Goal: Task Accomplishment & Management: Use online tool/utility

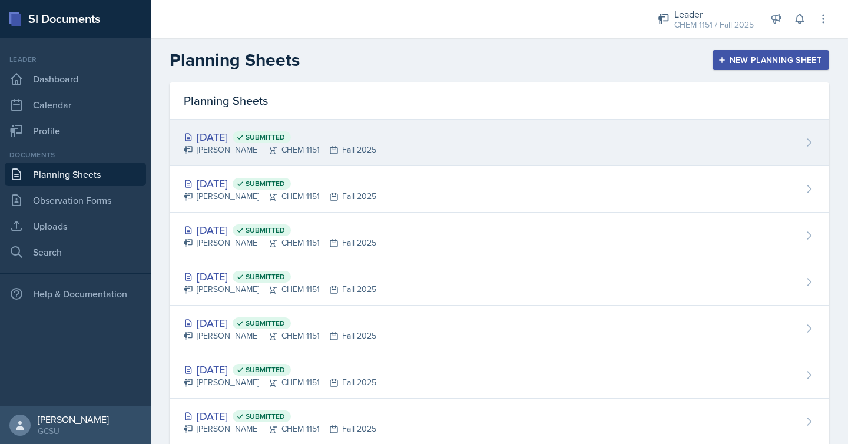
click at [331, 146] on div "[PERSON_NAME] CHEM 1151 Fall 2025" at bounding box center [280, 150] width 193 height 12
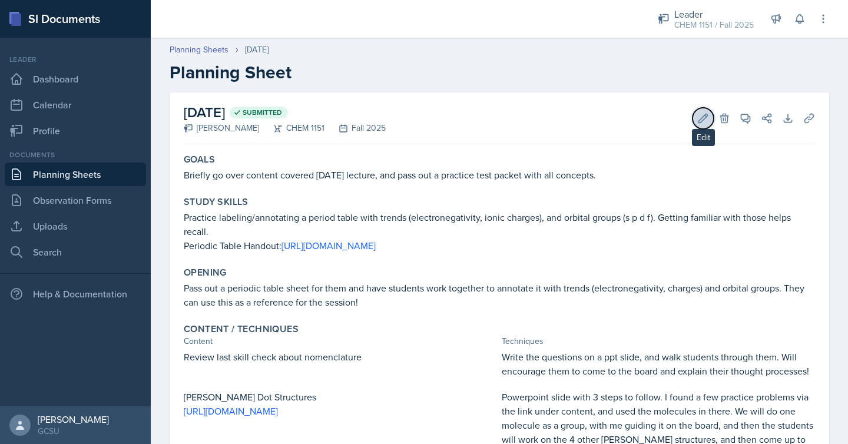
click at [702, 114] on icon at bounding box center [704, 119] width 12 height 12
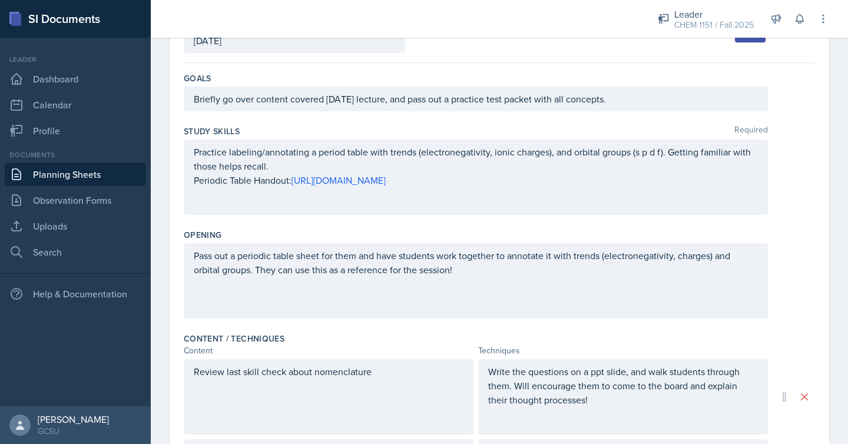
scroll to position [93, 0]
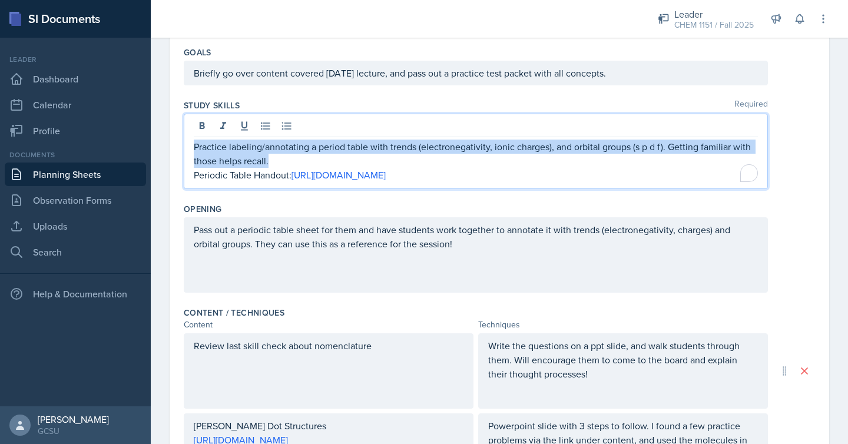
drag, startPoint x: 204, startPoint y: 156, endPoint x: 181, endPoint y: 141, distance: 26.5
click at [181, 141] on div "Date [DATE] [DATE] 28 29 30 1 2 3 4 5 6 7 8 9 10 11 12 13 14 15 16 17 18 19 20 …" at bounding box center [500, 425] width 660 height 893
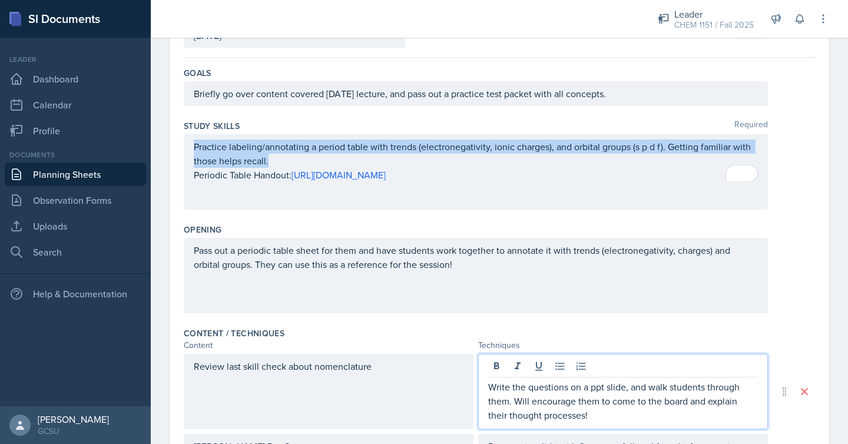
click at [530, 376] on div "Write the questions on a ppt slide, and walk students through them. Will encour…" at bounding box center [623, 391] width 290 height 75
click at [530, 376] on div at bounding box center [623, 367] width 270 height 19
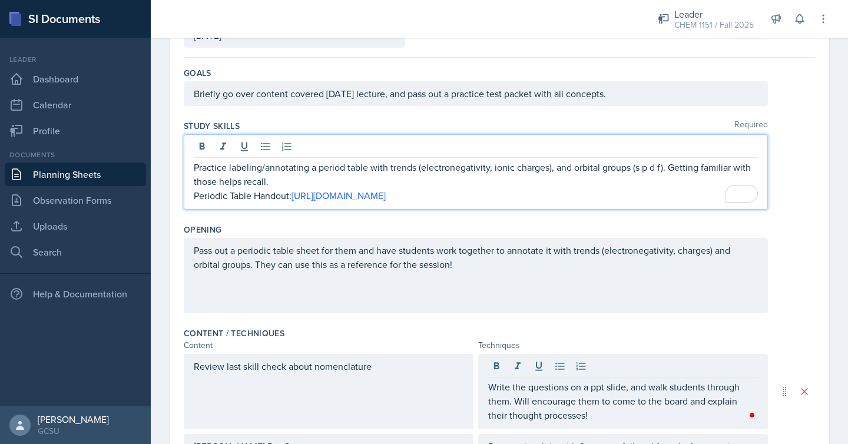
drag, startPoint x: 289, startPoint y: 164, endPoint x: 184, endPoint y: 157, distance: 105.1
click at [184, 157] on div "Practice labeling/annotating a period table with trends (electronegativity, ion…" at bounding box center [476, 171] width 584 height 75
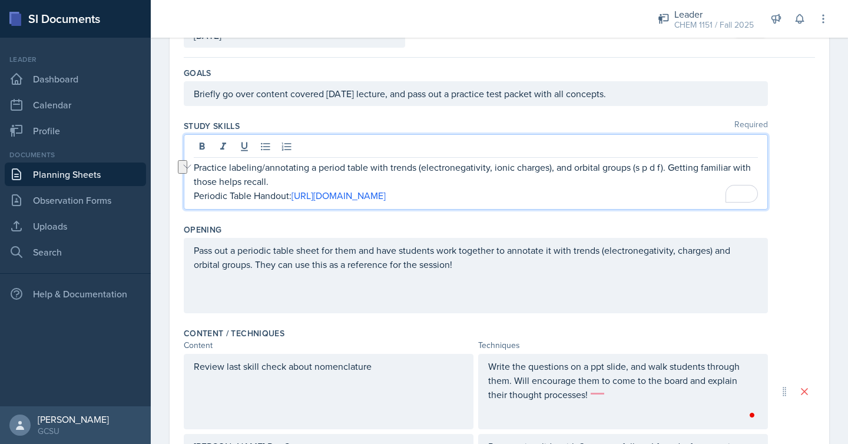
click at [276, 293] on div "Pass out a periodic table sheet for them and have students work together to ann…" at bounding box center [476, 275] width 584 height 75
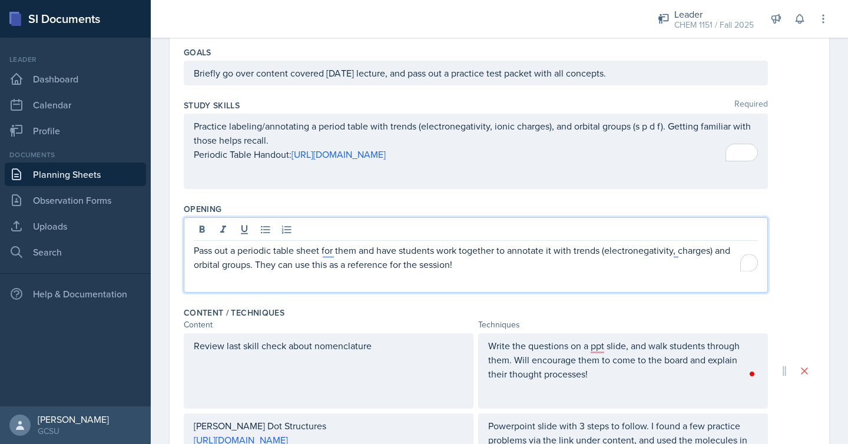
scroll to position [158, 0]
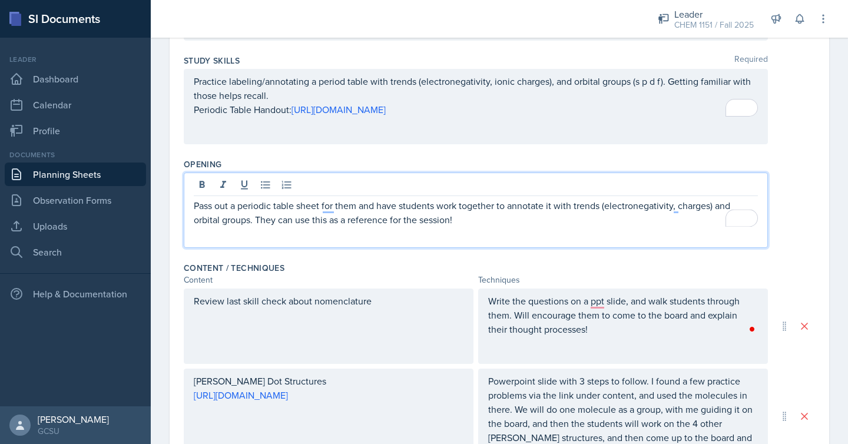
click at [269, 110] on div "Practice labeling/annotating a period table with trends (electronegativity, ion…" at bounding box center [476, 95] width 564 height 42
click at [269, 103] on p "Practice labeling/annotating a period table with trends (electronegativity, ion…" at bounding box center [476, 88] width 564 height 28
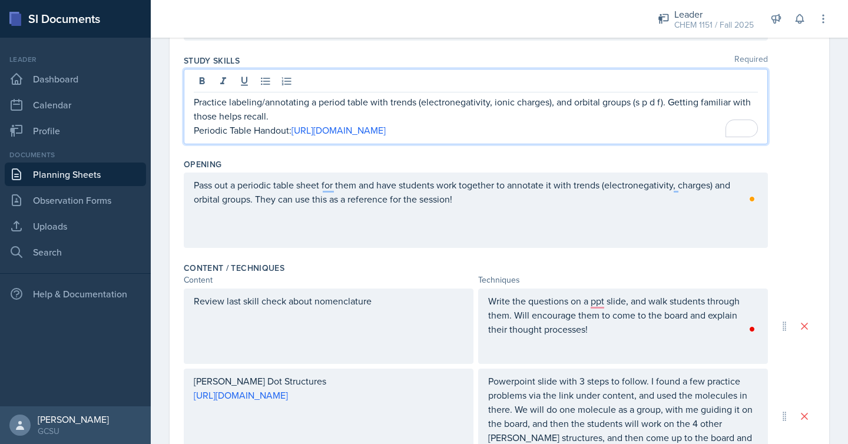
click at [262, 133] on p "Periodic Table Handout: [URL][DOMAIN_NAME]" at bounding box center [476, 130] width 564 height 14
click at [329, 221] on div "Pass out a periodic table sheet for them and have students work together to ann…" at bounding box center [476, 210] width 584 height 75
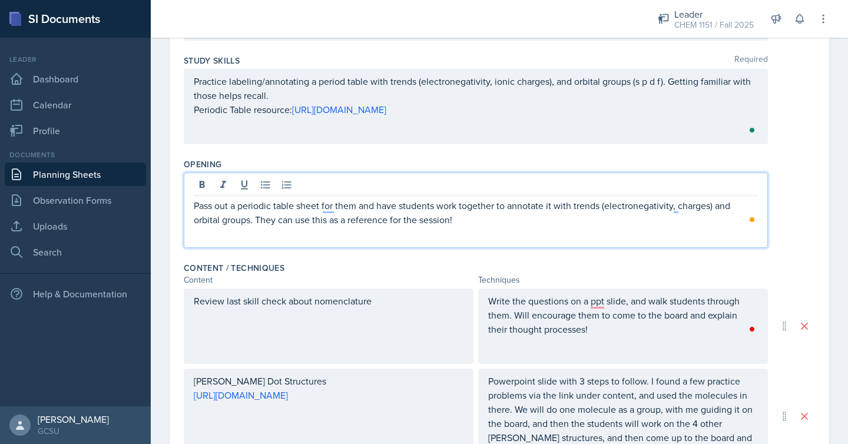
scroll to position [179, 0]
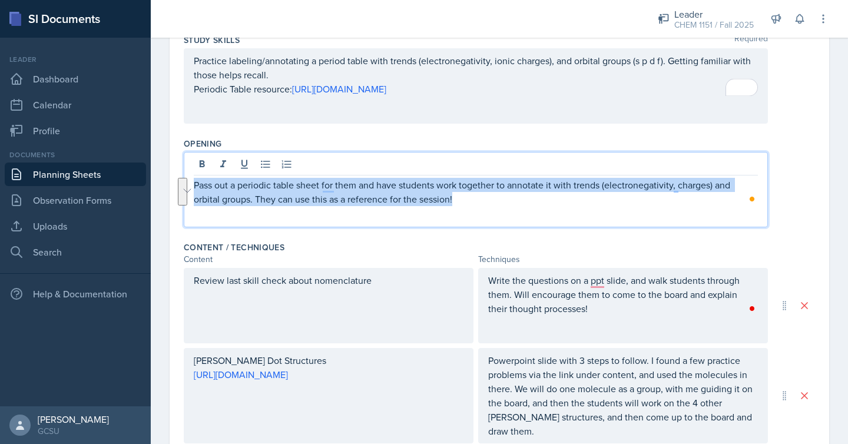
drag, startPoint x: 470, startPoint y: 201, endPoint x: 193, endPoint y: 181, distance: 277.7
click at [193, 181] on div "Pass out a periodic table sheet for them and have students work together to ann…" at bounding box center [476, 189] width 584 height 75
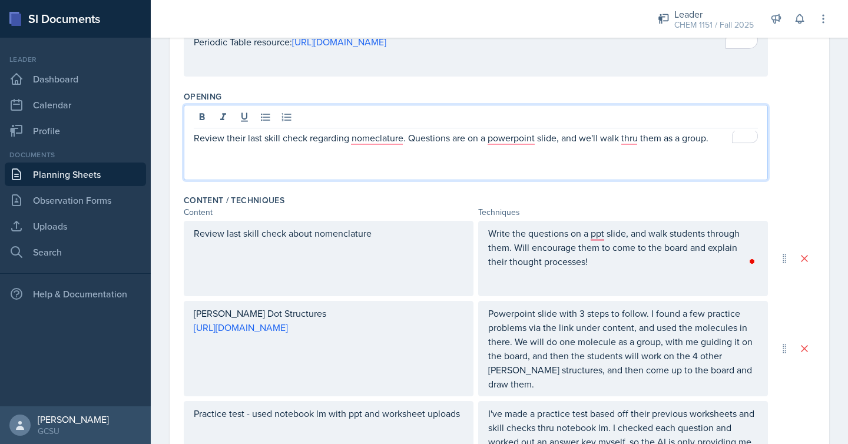
scroll to position [238, 0]
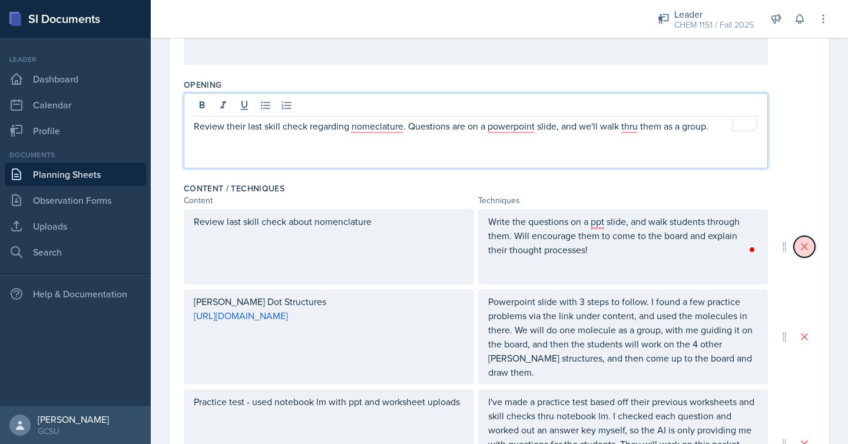
click at [803, 245] on icon at bounding box center [805, 247] width 12 height 12
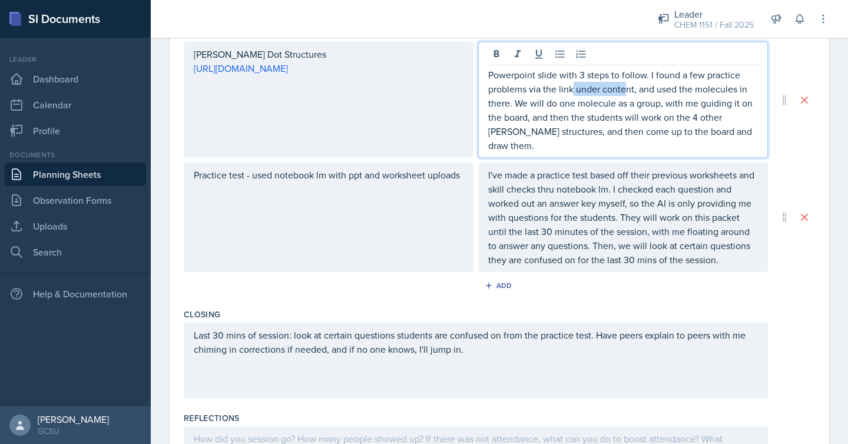
scroll to position [426, 0]
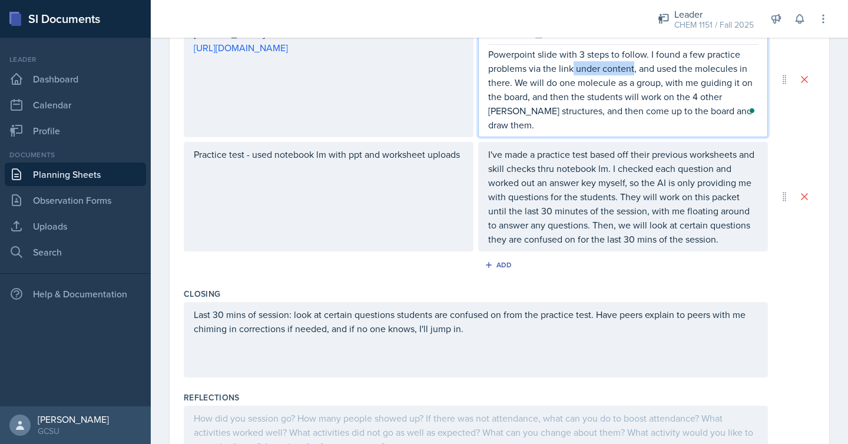
drag, startPoint x: 574, startPoint y: 69, endPoint x: 635, endPoint y: 69, distance: 60.7
click at [635, 69] on p "Powerpoint slide with 3 steps to follow. I found a few practice problems via th…" at bounding box center [623, 89] width 270 height 85
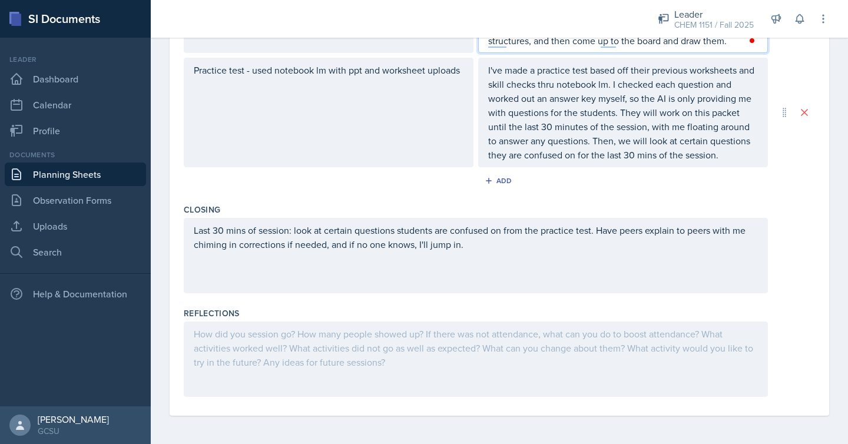
scroll to position [0, 0]
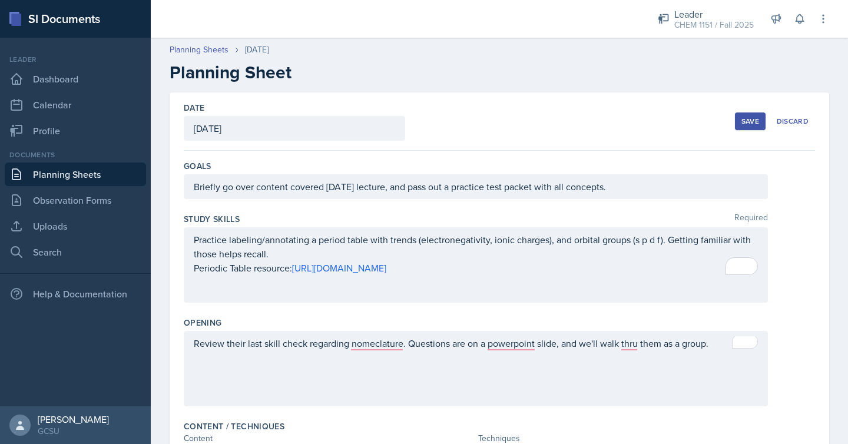
click at [748, 117] on div "Save" at bounding box center [751, 121] width 18 height 9
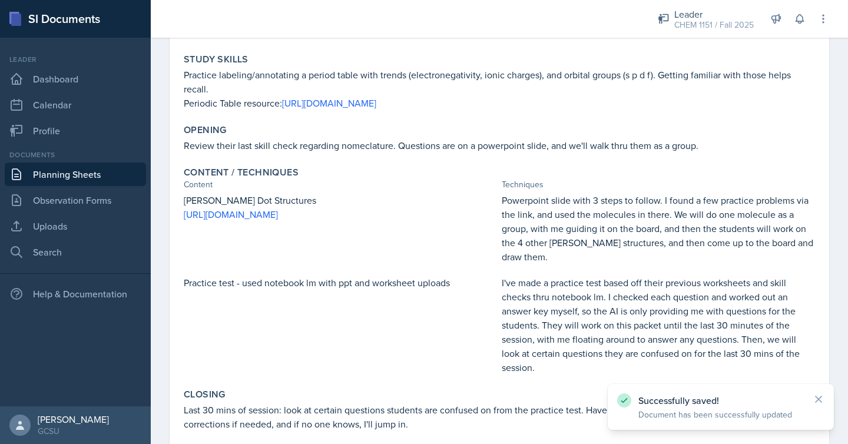
scroll to position [146, 0]
